Goal: Complete application form

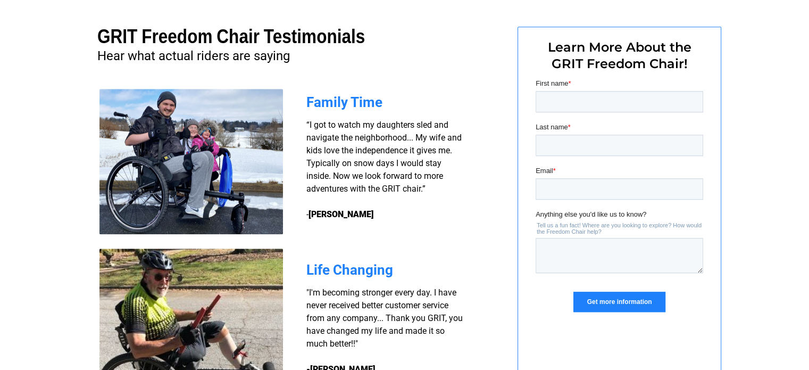
scroll to position [798, 0]
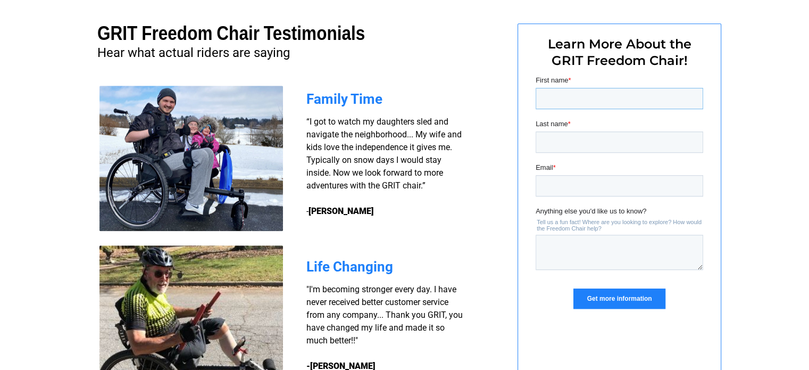
click at [597, 96] on input "First name *" at bounding box center [619, 98] width 168 height 21
type input "[PERSON_NAME]"
type input "[EMAIL_ADDRESS][DOMAIN_NAME]"
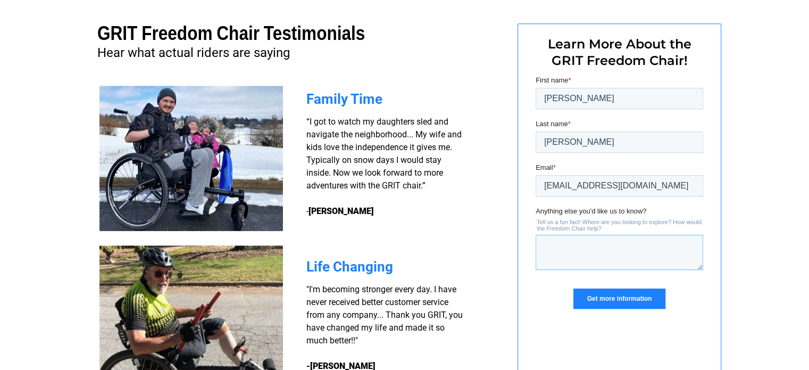
click at [572, 243] on textarea "Anything else you'd like us to know?" at bounding box center [619, 252] width 168 height 35
type textarea "Do you make a model with a small motor assist?"
click at [619, 297] on input "Get more information" at bounding box center [618, 298] width 91 height 20
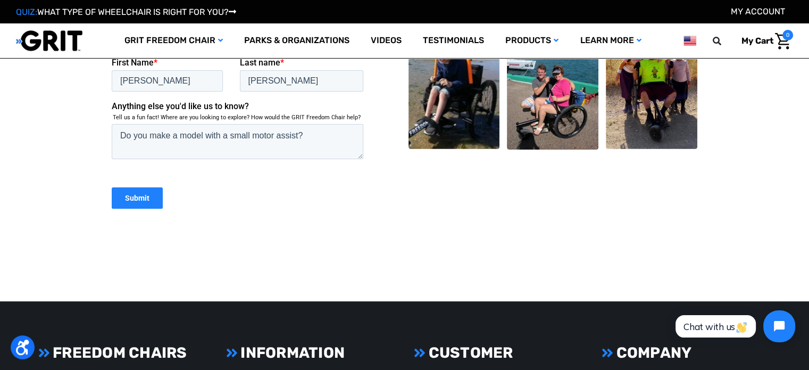
scroll to position [305, 0]
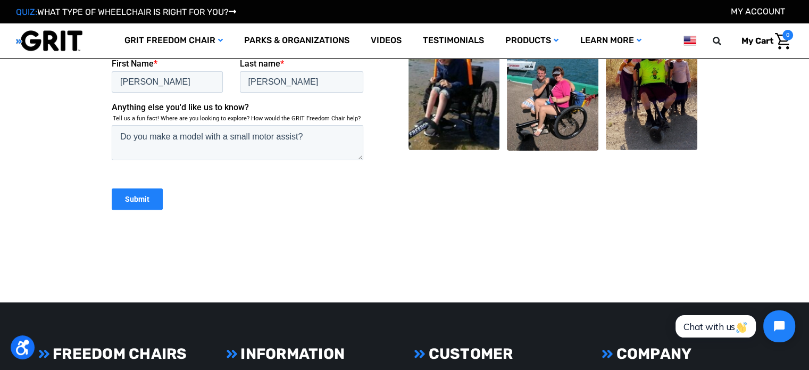
click at [140, 198] on input "Submit" at bounding box center [137, 198] width 51 height 21
